Goal: Check status

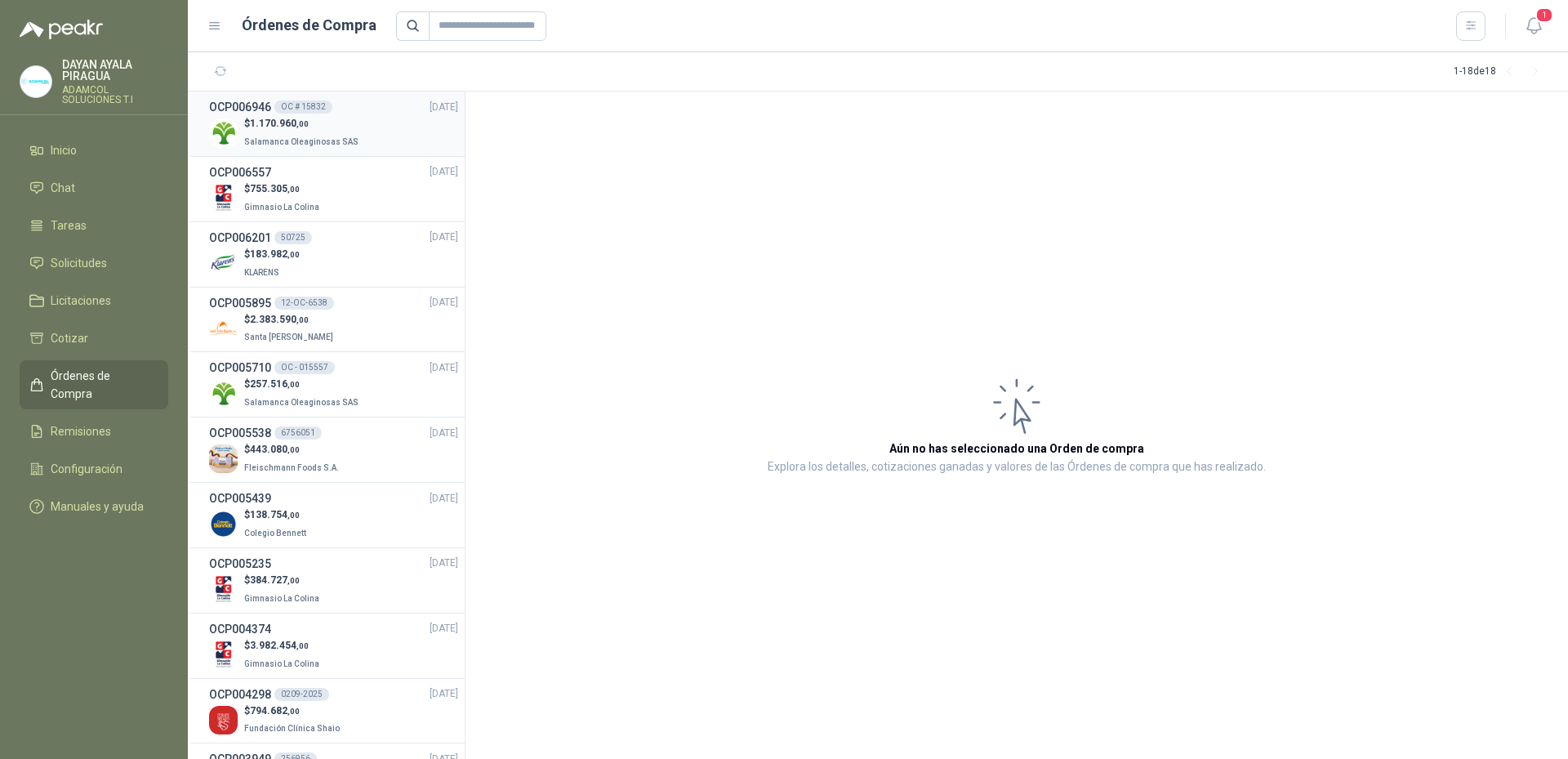
click at [336, 126] on p "$ 1.170.960 ,00" at bounding box center [303, 124] width 117 height 16
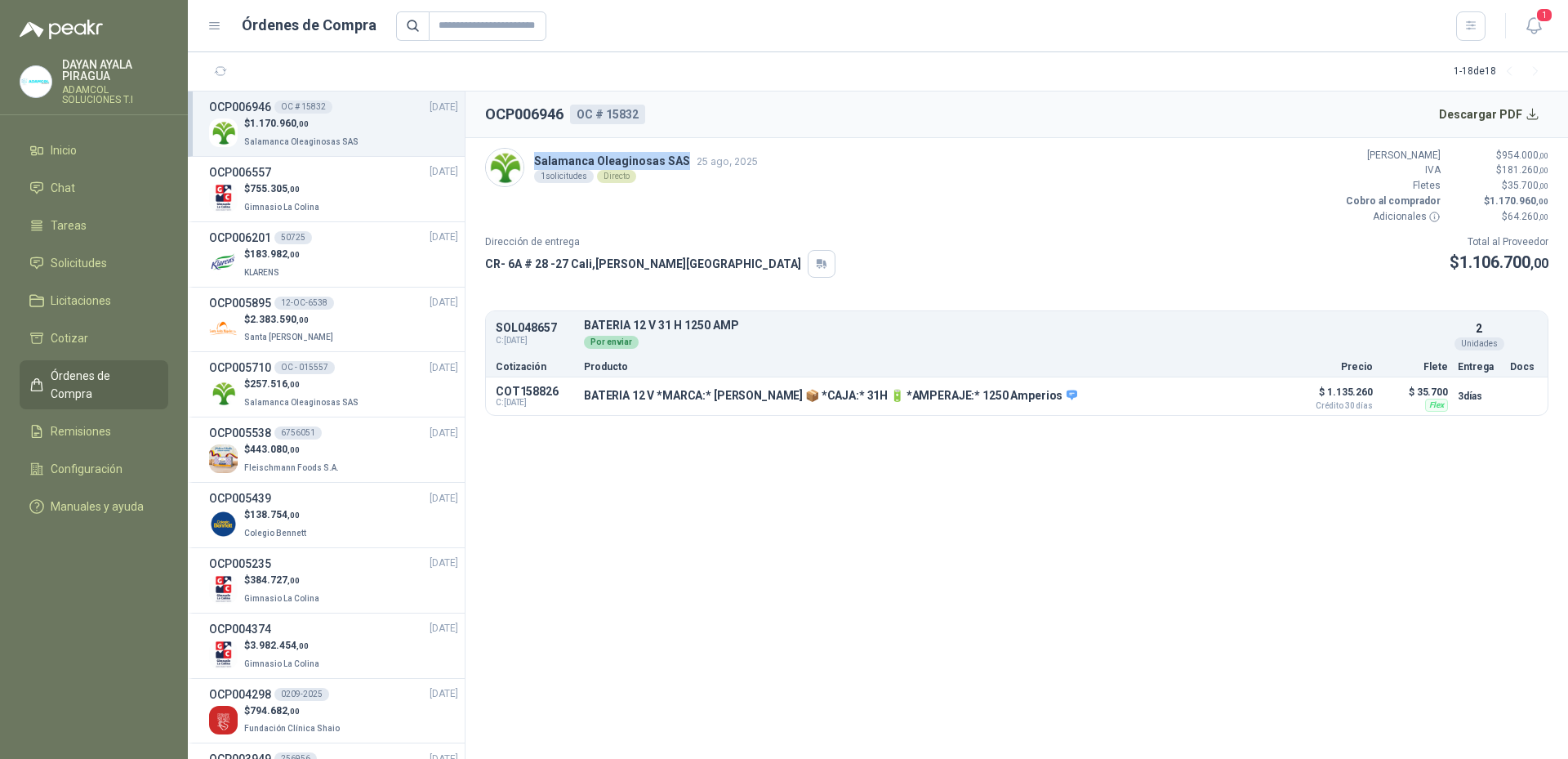
drag, startPoint x: 532, startPoint y: 155, endPoint x: 681, endPoint y: 157, distance: 149.0
click at [681, 157] on div "Salamanca Oleaginosas SAS [DATE] 1 solicitudes Directo" at bounding box center [621, 167] width 273 height 39
copy p "Salamanca Oleaginosas SAS"
click at [1252, 399] on button "Detalles" at bounding box center [1243, 395] width 77 height 22
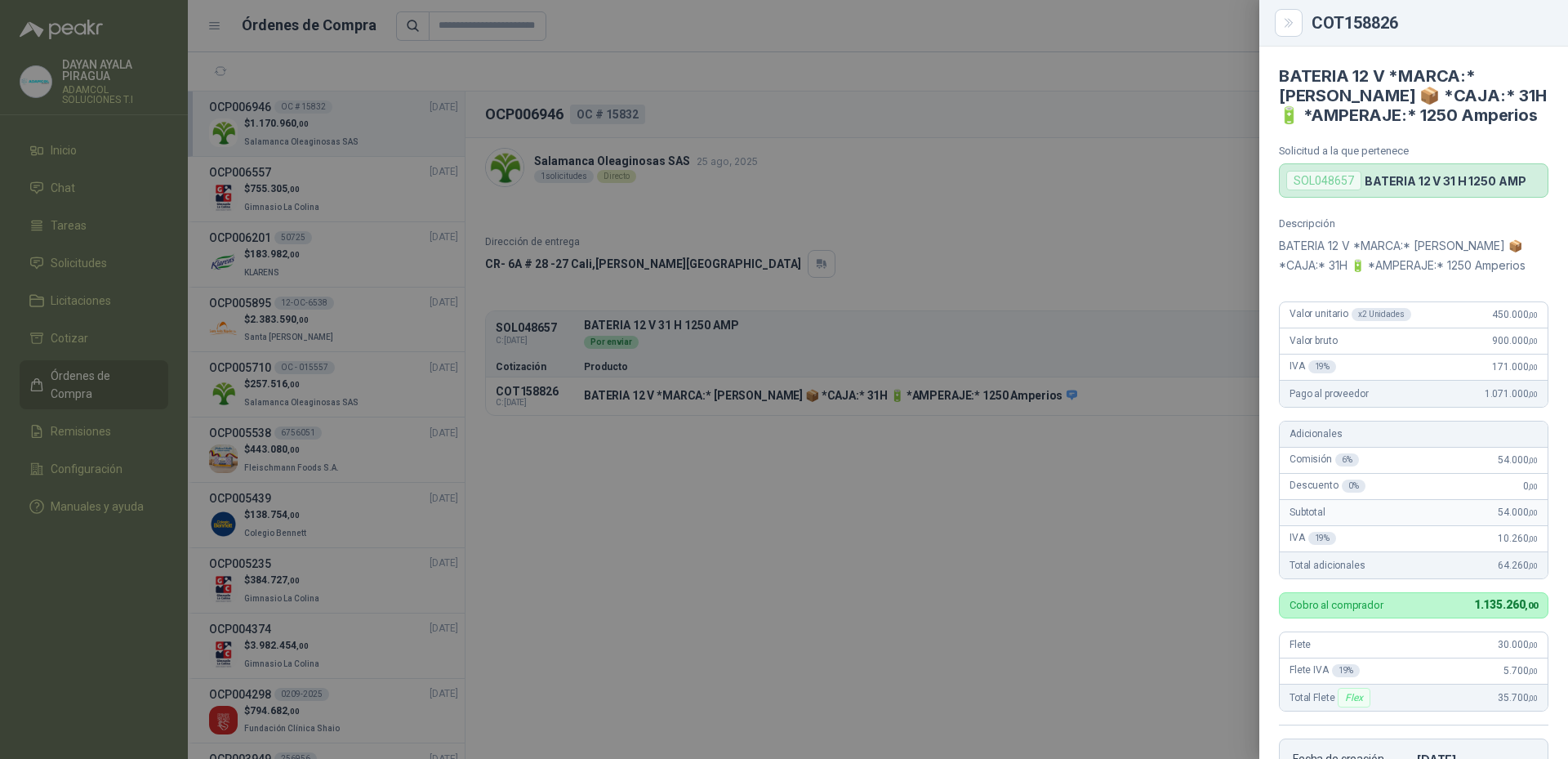
click at [1151, 503] on div at bounding box center [784, 380] width 1568 height 759
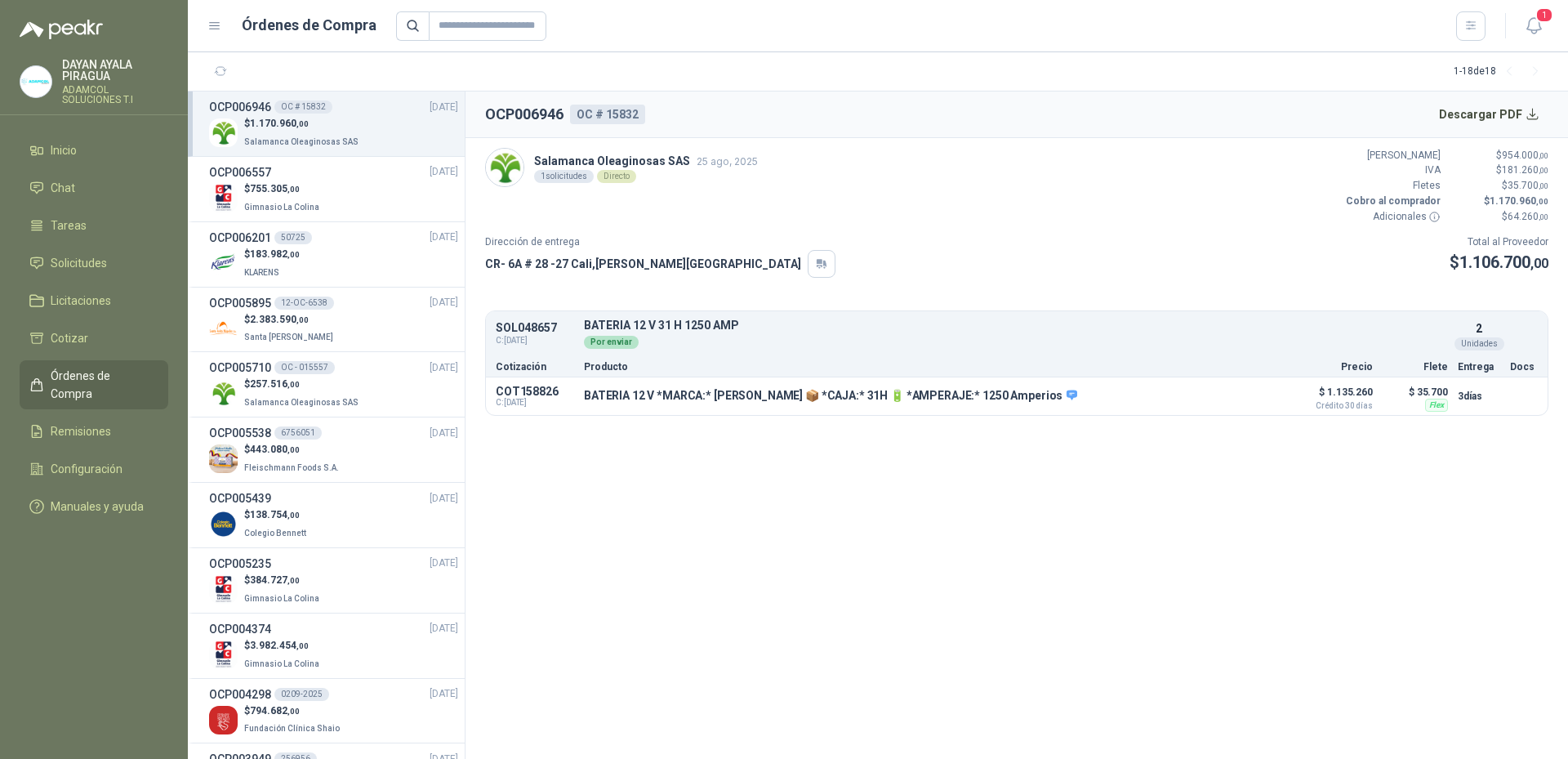
click at [772, 272] on div "Dirección de entrega CR- 6A # 28 -27 [GEOGRAPHIC_DATA] , [PERSON_NAME][GEOGRAPH…" at bounding box center [1016, 255] width 1063 height 43
click at [678, 160] on p "Salamanca Oleaginosas SAS [DATE]" at bounding box center [645, 160] width 223 height 18
click at [1331, 276] on div "Dirección de entrega CR- 6A # 28 -27 [GEOGRAPHIC_DATA] , [PERSON_NAME][GEOGRAPH…" at bounding box center [1016, 255] width 1063 height 43
click at [515, 110] on h2 "OCP006946" at bounding box center [523, 114] width 78 height 23
click at [231, 122] on img at bounding box center [223, 132] width 29 height 29
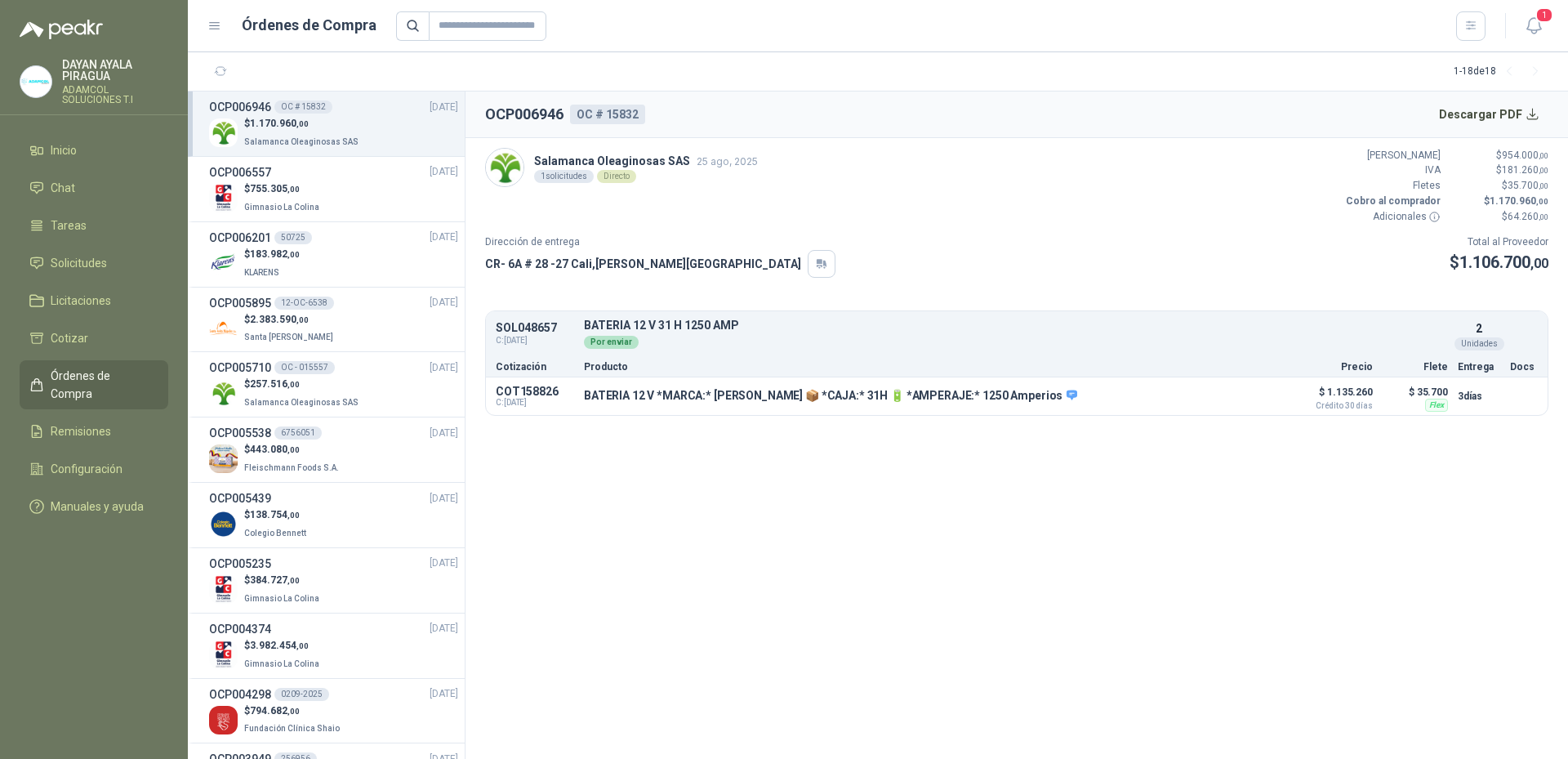
click at [598, 224] on article "Salamanca Oleaginosas SAS [DATE] 1 solicitudes Directo Valor Bruto $ 954.000 ,0…" at bounding box center [1017, 281] width 1103 height 287
click at [429, 209] on div "$ 755.305 ,00 Gimnasio La Colina" at bounding box center [334, 198] width 249 height 33
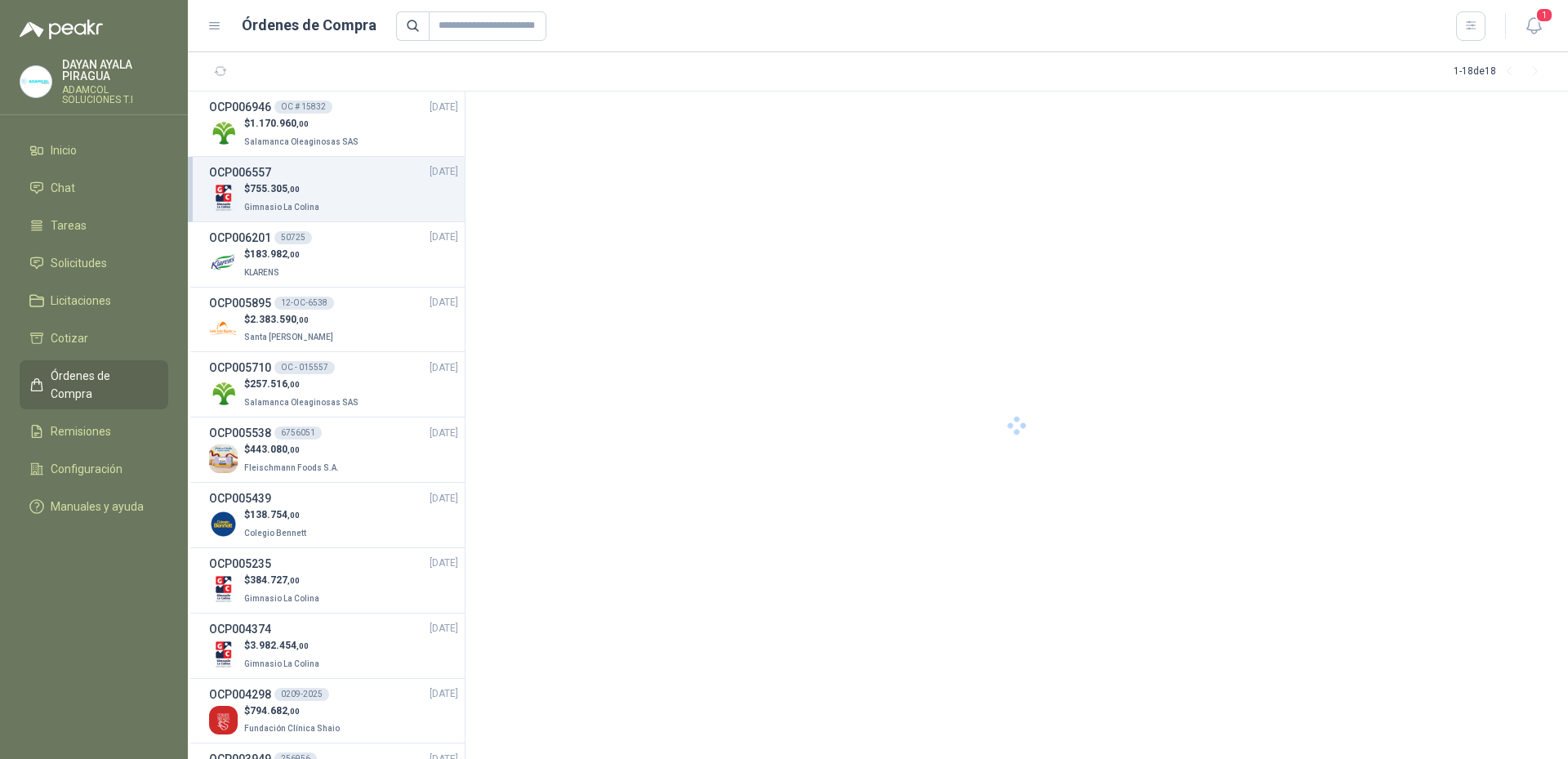
click at [609, 195] on div at bounding box center [1017, 424] width 1103 height 667
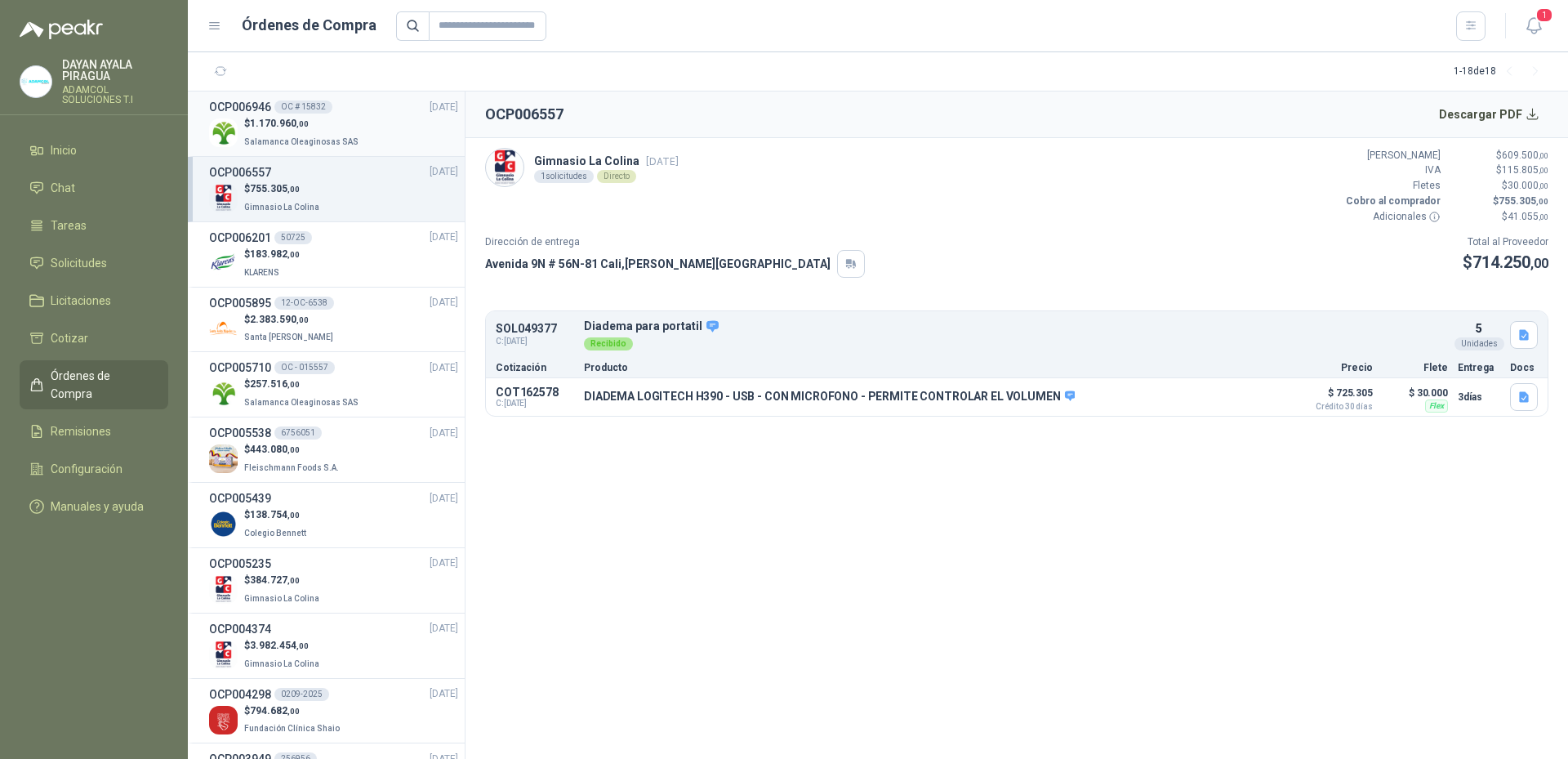
click at [317, 131] on p "Salamanca Oleaginosas SAS" at bounding box center [303, 140] width 117 height 18
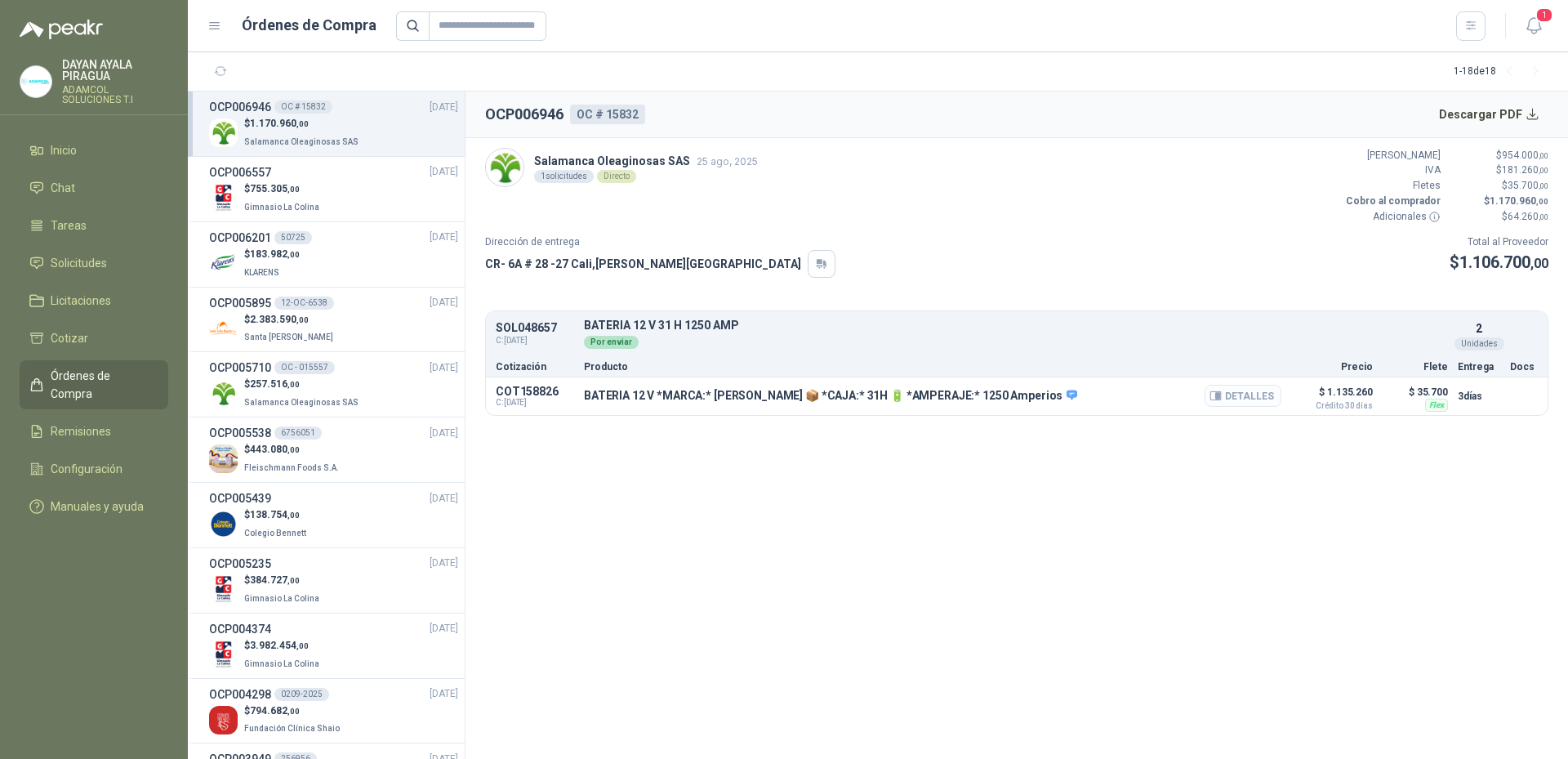
click at [1250, 392] on button "Detalles" at bounding box center [1243, 395] width 77 height 22
